Goal: Transaction & Acquisition: Subscribe to service/newsletter

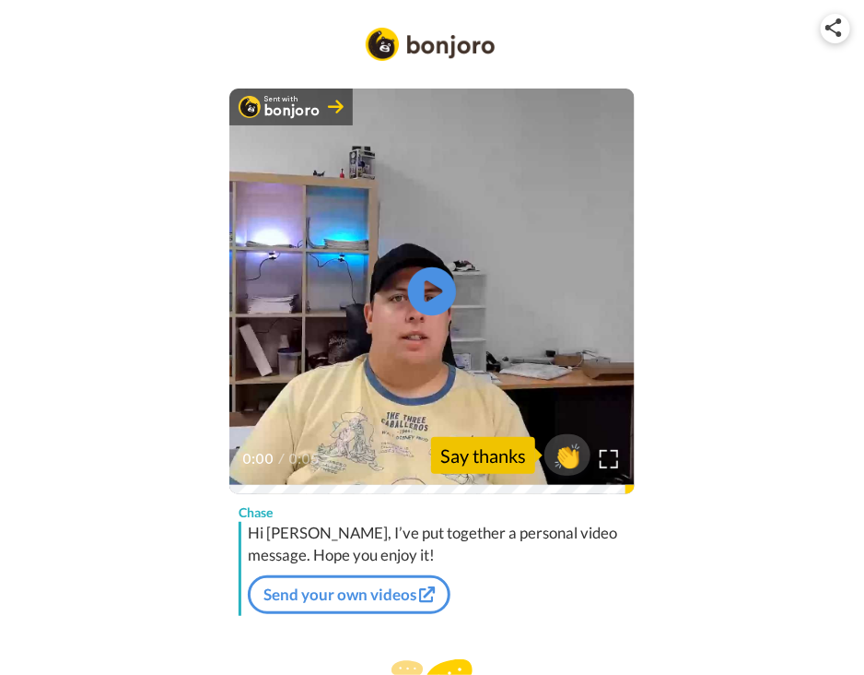
click at [427, 290] on icon "Play/Pause" at bounding box center [432, 292] width 49 height 88
click at [439, 348] on video at bounding box center [432, 291] width 406 height 406
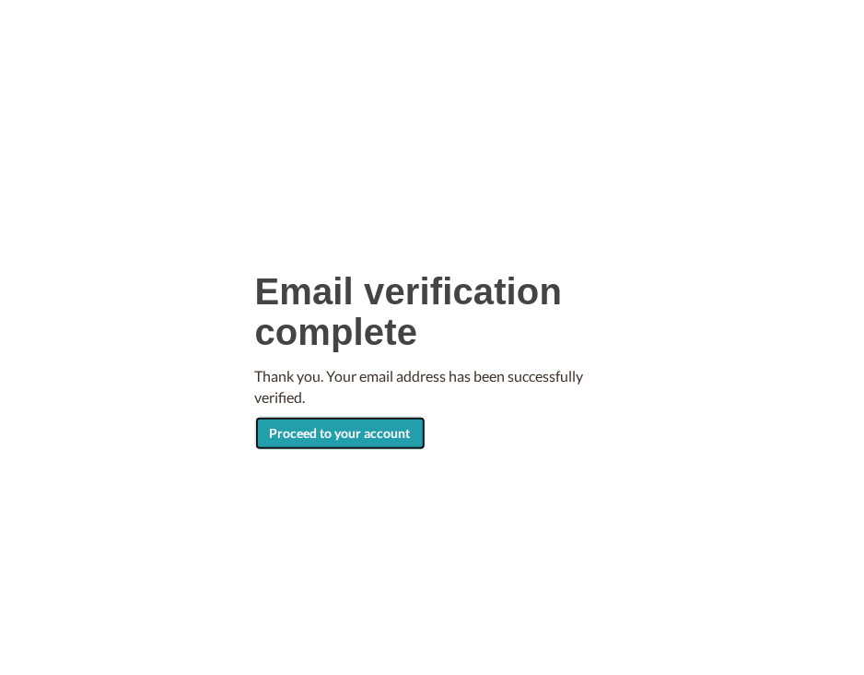
click at [371, 423] on link "Proceed to your account" at bounding box center [340, 433] width 171 height 33
